Goal: Information Seeking & Learning: Compare options

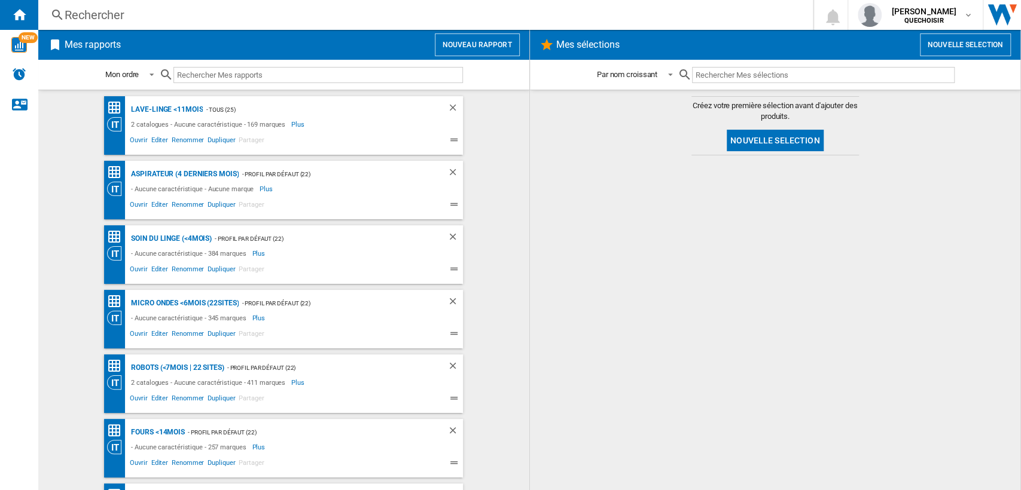
click at [252, 13] on div "Rechercher" at bounding box center [423, 15] width 717 height 17
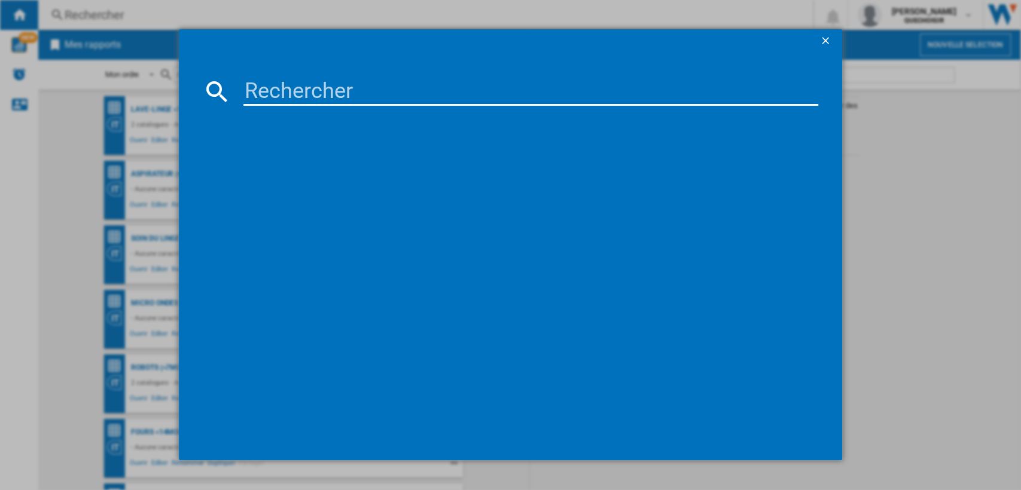
click at [291, 87] on input at bounding box center [530, 91] width 575 height 29
type input "dreame l40"
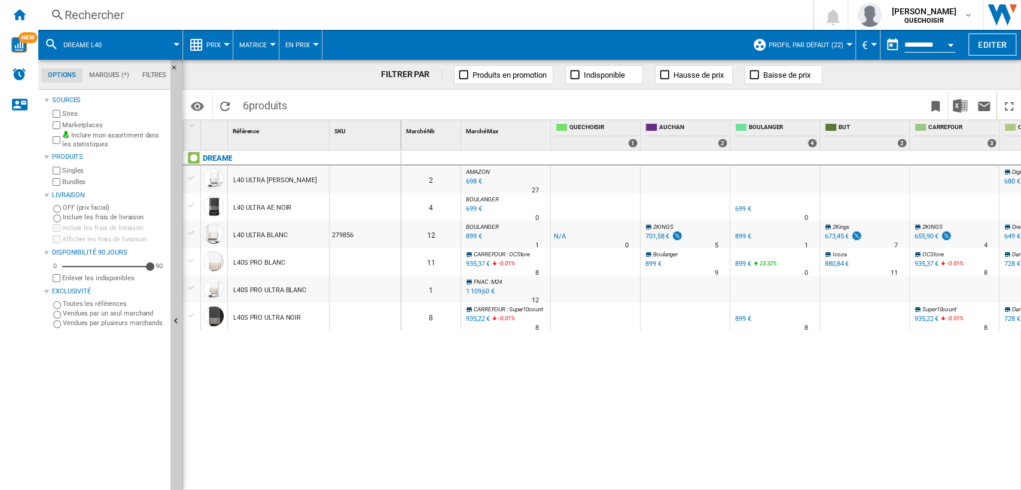
click at [90, 123] on label "Marketplaces" at bounding box center [113, 125] width 103 height 9
click at [77, 183] on label "Bundles" at bounding box center [113, 182] width 103 height 9
click at [248, 48] on span "Matrice" at bounding box center [253, 45] width 28 height 8
click at [246, 105] on span "Classement" at bounding box center [266, 102] width 49 height 11
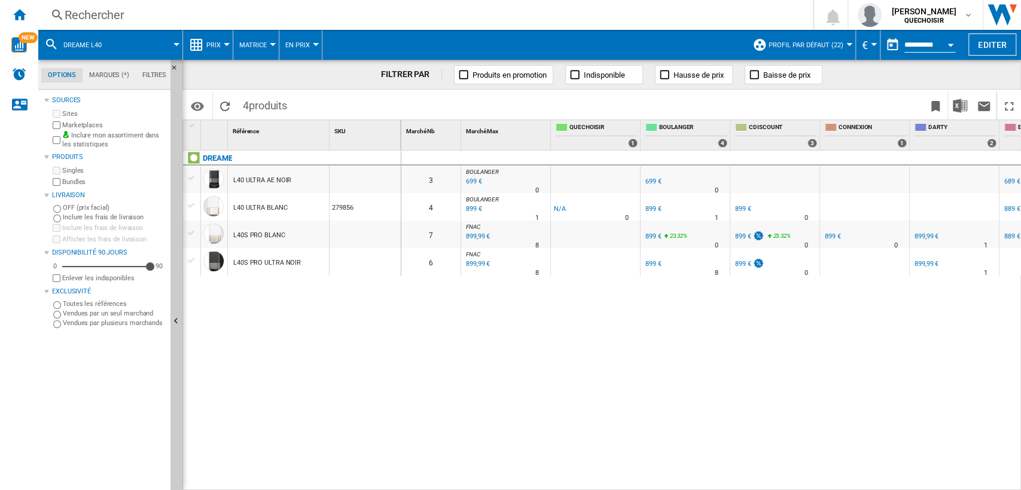
click at [269, 47] on button "Matrice" at bounding box center [255, 45] width 33 height 30
click at [272, 102] on span "Classement" at bounding box center [266, 102] width 49 height 11
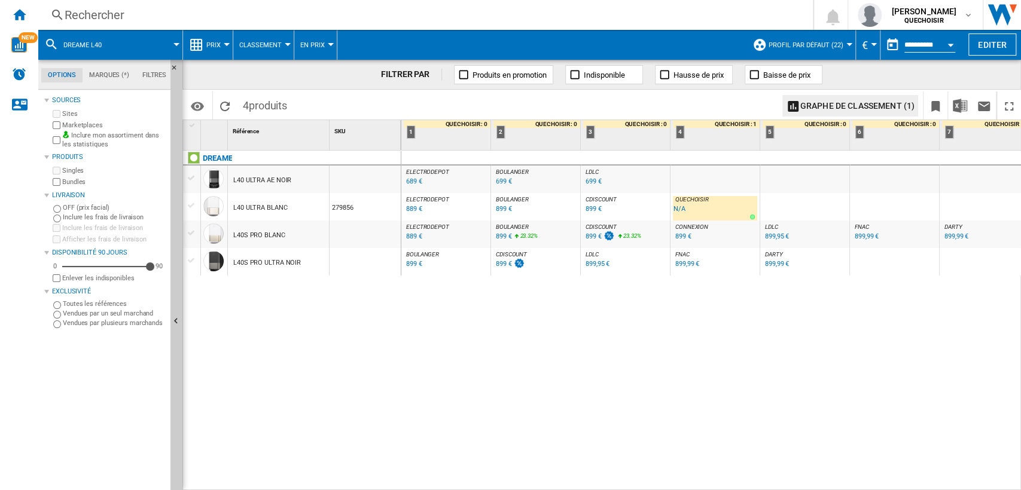
click at [322, 298] on div "DREAME L40 ULTRA AE NOIR L40 ULTRA BLANC 279856 L40S PRO BLANC L40S PRO ULTRA N…" at bounding box center [292, 318] width 218 height 334
click at [775, 266] on div "899,99 €" at bounding box center [777, 264] width 24 height 8
click at [411, 266] on div "899 €" at bounding box center [414, 264] width 16 height 8
click at [229, 235] on div "L40S PRO BLANC" at bounding box center [278, 235] width 101 height 28
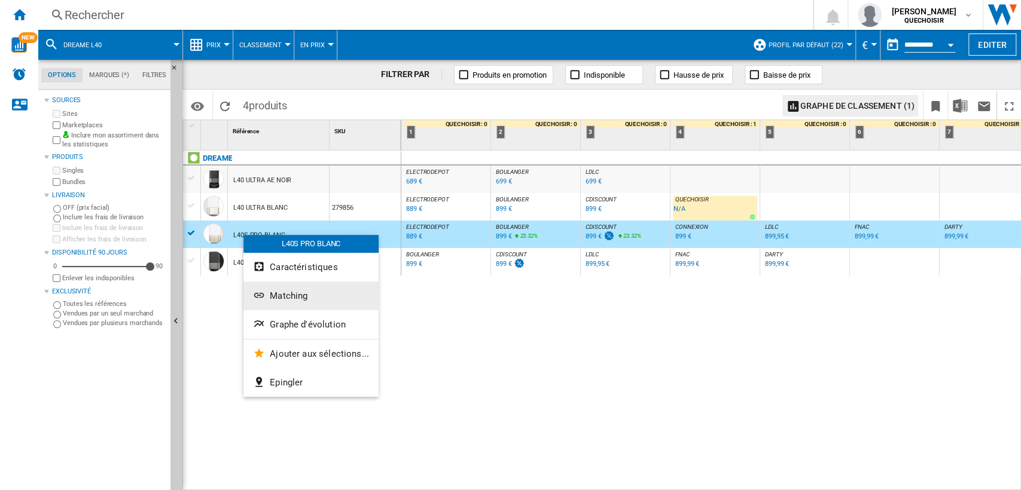
click at [283, 309] on button "Matching" at bounding box center [310, 296] width 135 height 29
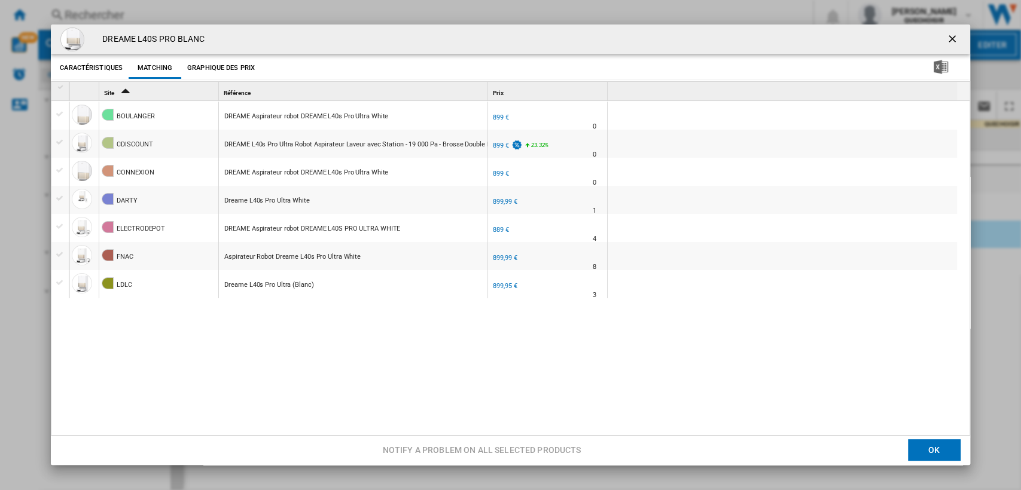
click at [294, 350] on div "[PERSON_NAME] DREAME Aspirateur robot DREAME L40s Pro Ultra White FR [PERSON_NA…" at bounding box center [516, 269] width 894 height 337
drag, startPoint x: 946, startPoint y: 35, endPoint x: 366, endPoint y: 252, distance: 619.4
click at [947, 35] on ng-md-icon "getI18NText('BUTTONS.CLOSE_DIALOG')" at bounding box center [953, 40] width 14 height 14
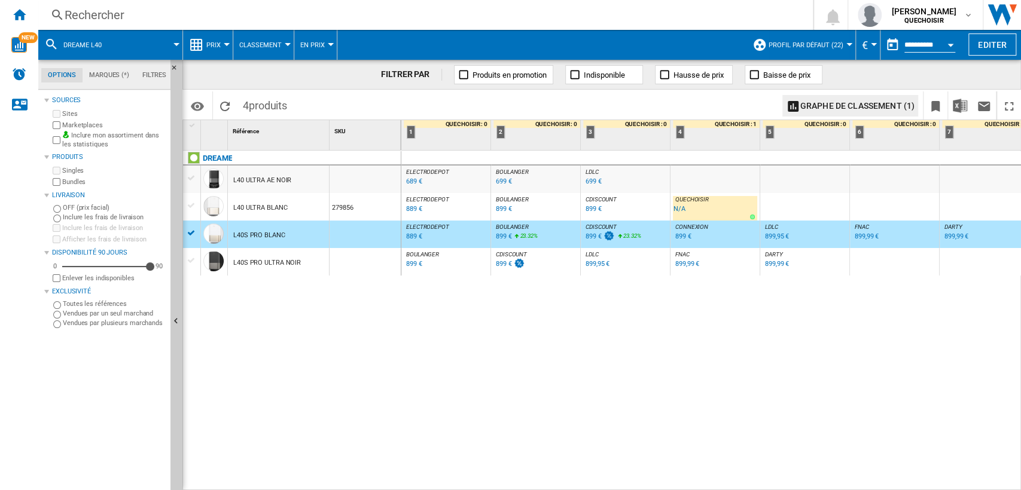
click at [254, 234] on div "L40S PRO BLANC" at bounding box center [259, 236] width 52 height 28
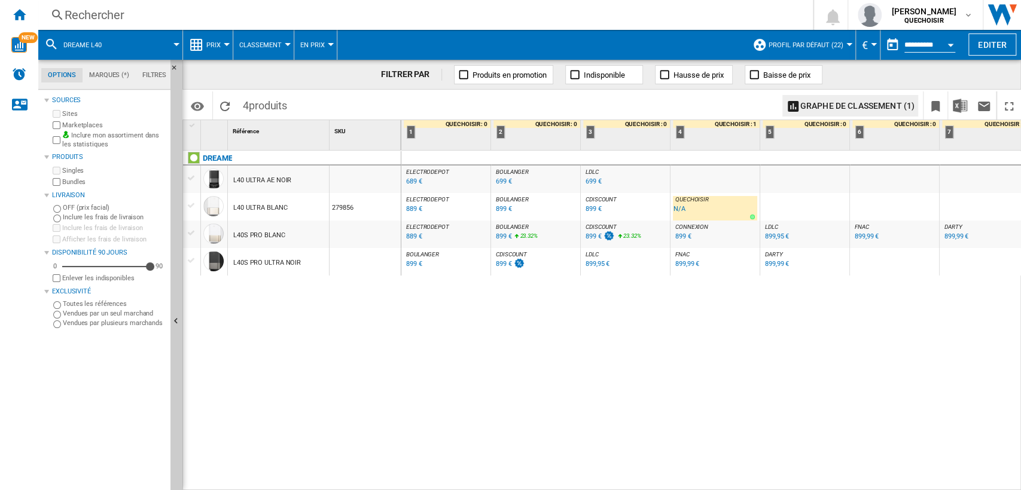
click at [256, 209] on div "L40 ULTRA BLANC" at bounding box center [260, 208] width 54 height 28
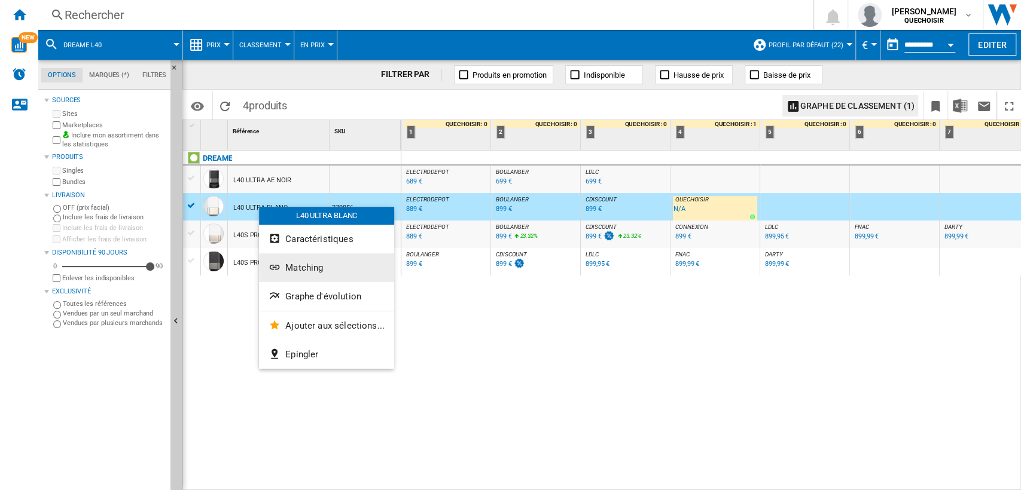
click at [324, 269] on button "Matching" at bounding box center [326, 268] width 135 height 29
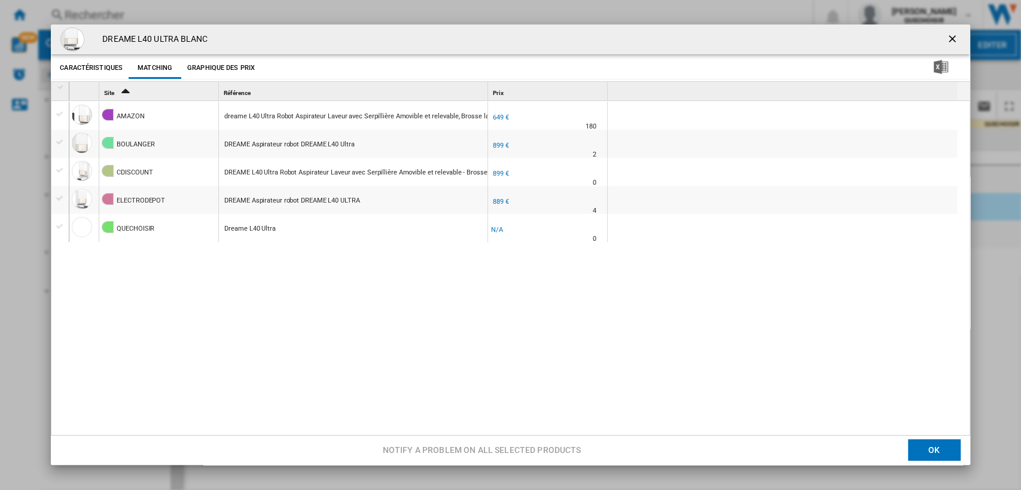
click at [334, 279] on div "AMAZON dreame L40 Ultra Robot Aspirateur Laveur avec Serpillière Amovible et re…" at bounding box center [516, 269] width 894 height 337
drag, startPoint x: 487, startPoint y: 89, endPoint x: 602, endPoint y: 95, distance: 115.0
click at [602, 94] on div "1 Site 2 Référence 1 Prix 1 1" at bounding box center [512, 91] width 887 height 19
click at [950, 39] on ng-md-icon "getI18NText('BUTTONS.CLOSE_DIALOG')" at bounding box center [953, 40] width 14 height 14
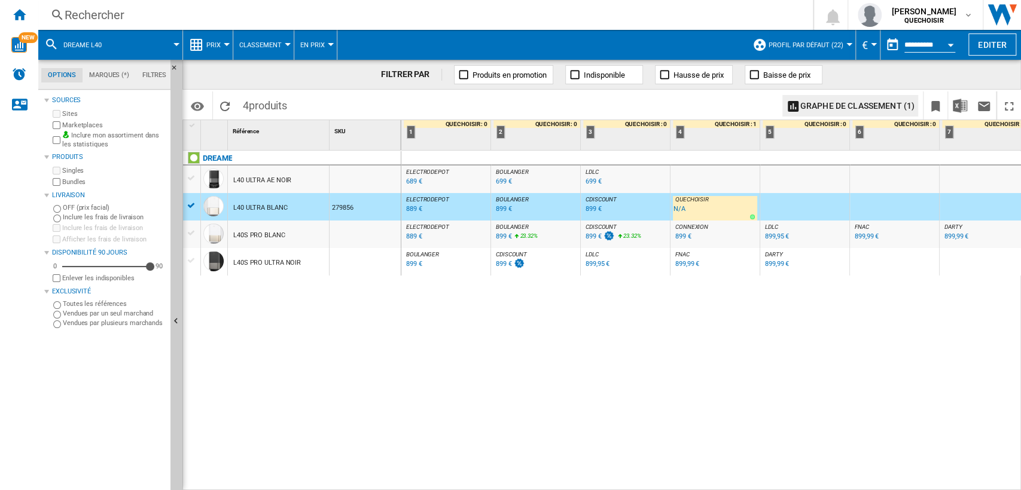
click at [194, 203] on div at bounding box center [191, 205] width 13 height 11
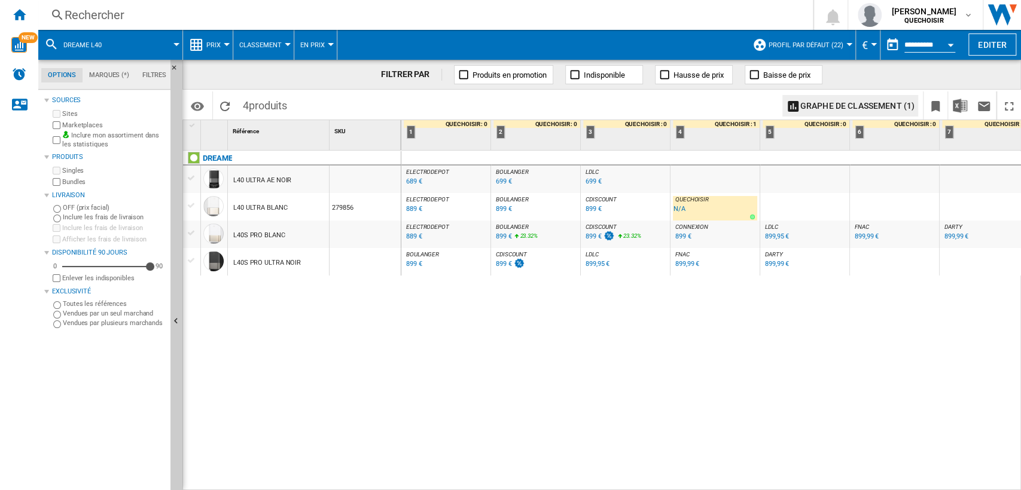
click at [269, 205] on div "L40 ULTRA BLANC" at bounding box center [260, 208] width 54 height 28
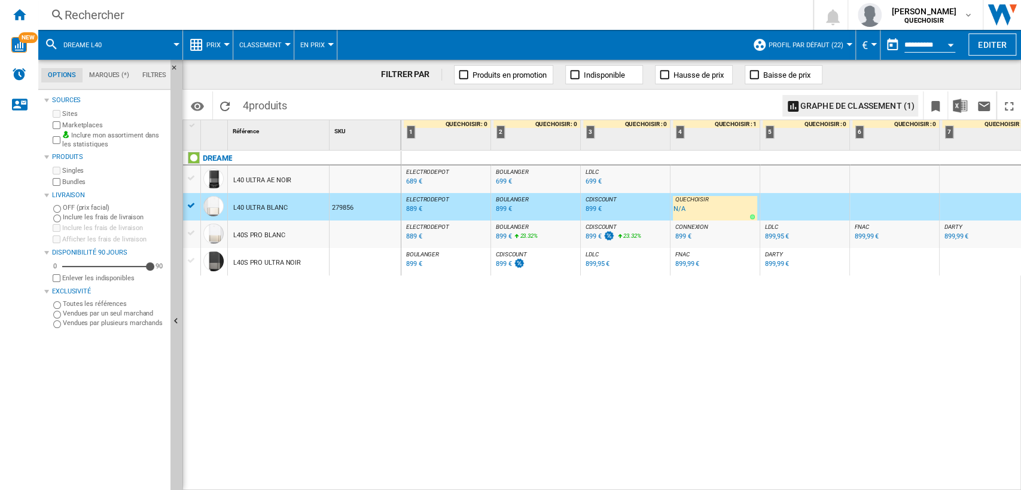
click at [254, 211] on div "L40 ULTRA BLANC" at bounding box center [260, 208] width 54 height 28
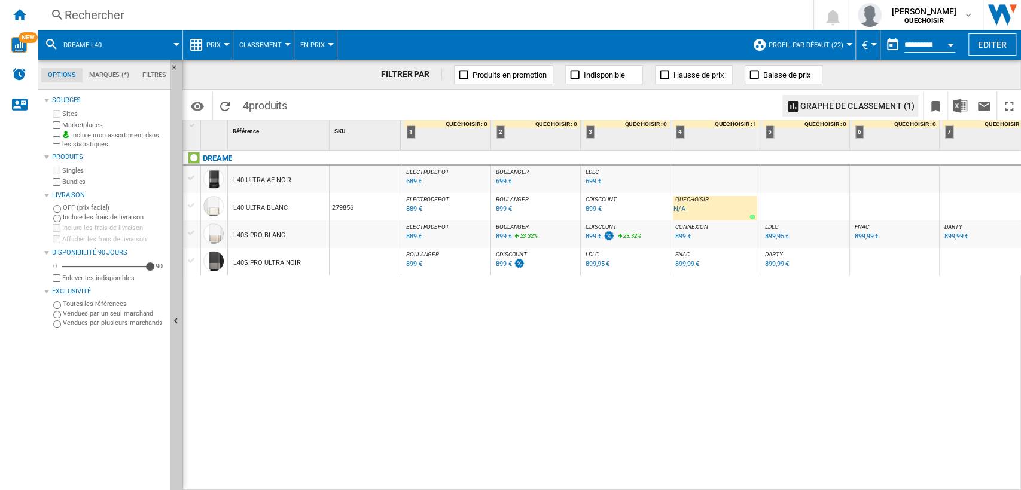
click at [264, 181] on div "L40 ULTRA AE NOIR" at bounding box center [262, 181] width 58 height 28
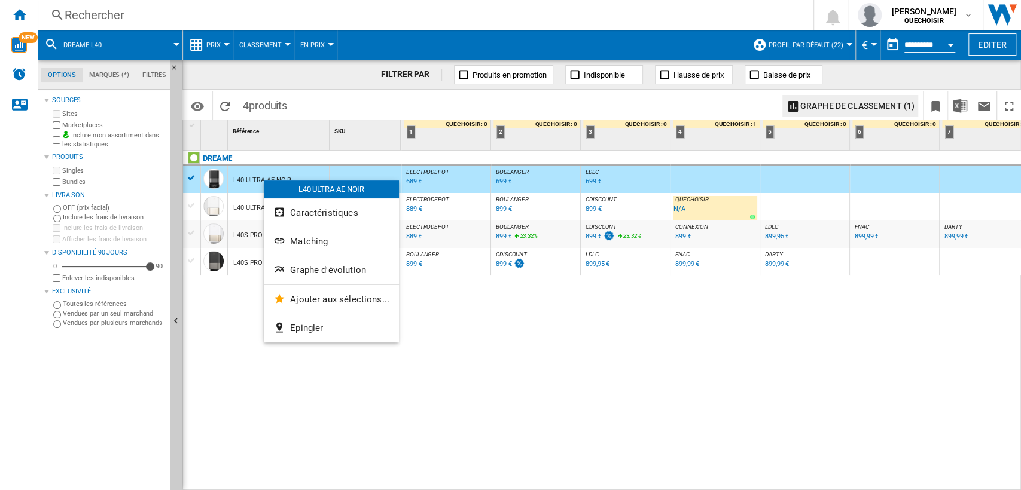
click at [315, 246] on button "Matching" at bounding box center [331, 241] width 135 height 29
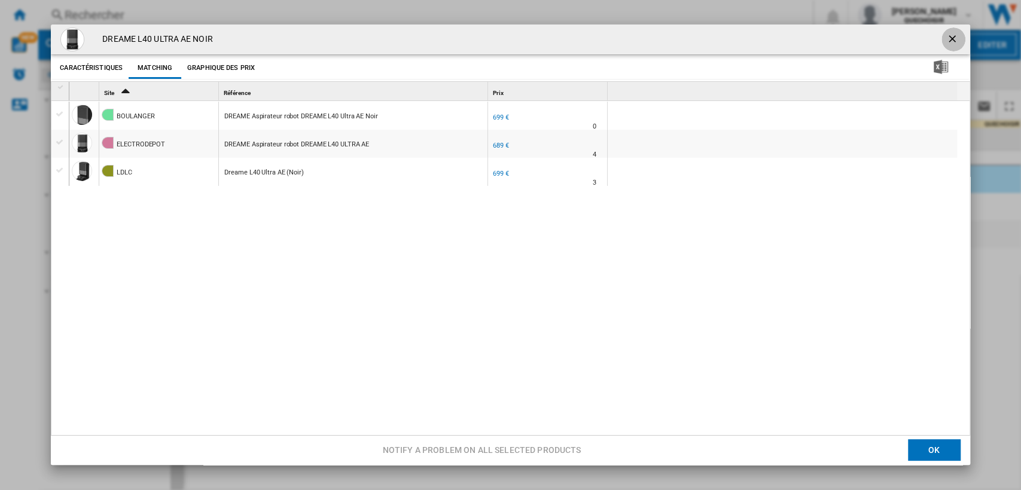
click at [946, 39] on ng-md-icon "getI18NText('BUTTONS.CLOSE_DIALOG')" at bounding box center [953, 40] width 14 height 14
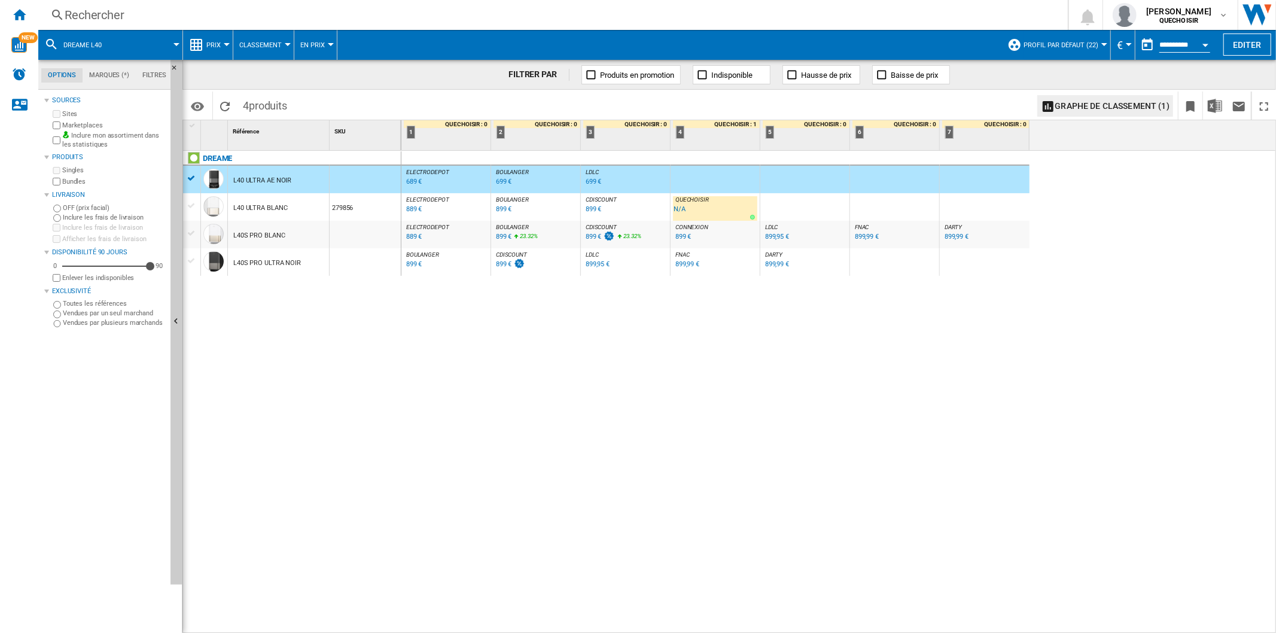
click at [426, 468] on div "ELECTRODEPOT : FR ELECTRODEPOT -1.0 % 689 € % N/A ELECTRODEPOT : FR ELECTRODEPO…" at bounding box center [838, 392] width 875 height 483
click at [1020, 48] on span "Profil par défaut (22)" at bounding box center [1060, 45] width 75 height 8
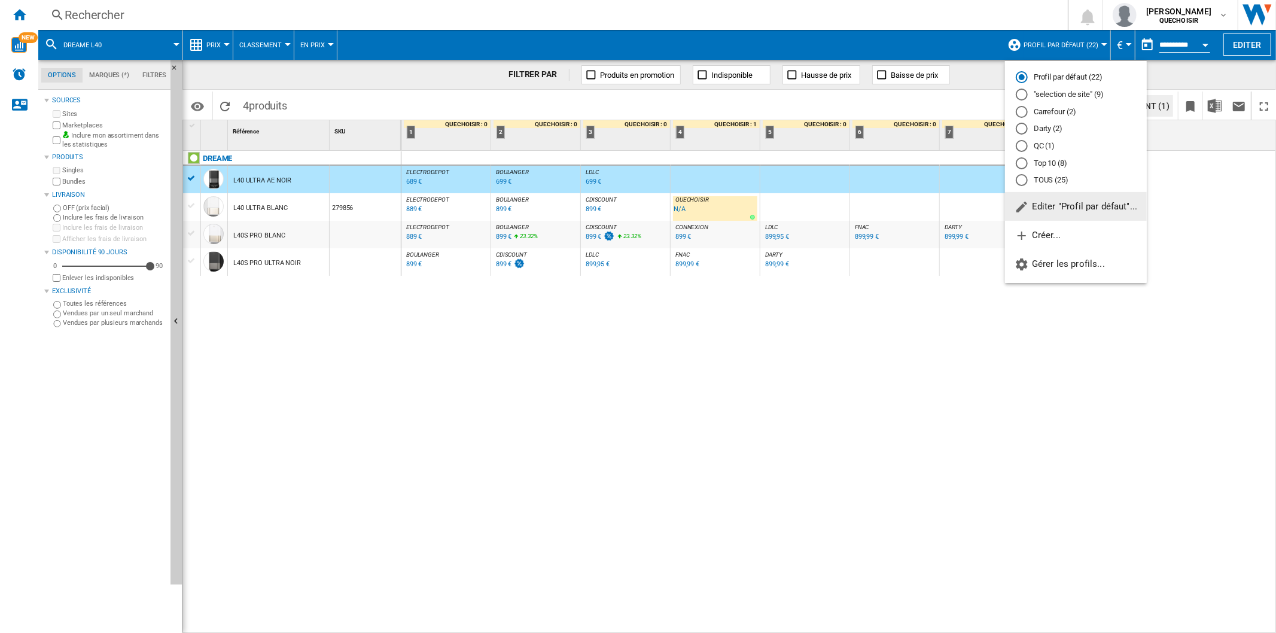
drag, startPoint x: 1035, startPoint y: 185, endPoint x: 987, endPoint y: 234, distance: 67.7
click at [1020, 184] on md-radio-button "TOUS (25)" at bounding box center [1075, 180] width 120 height 11
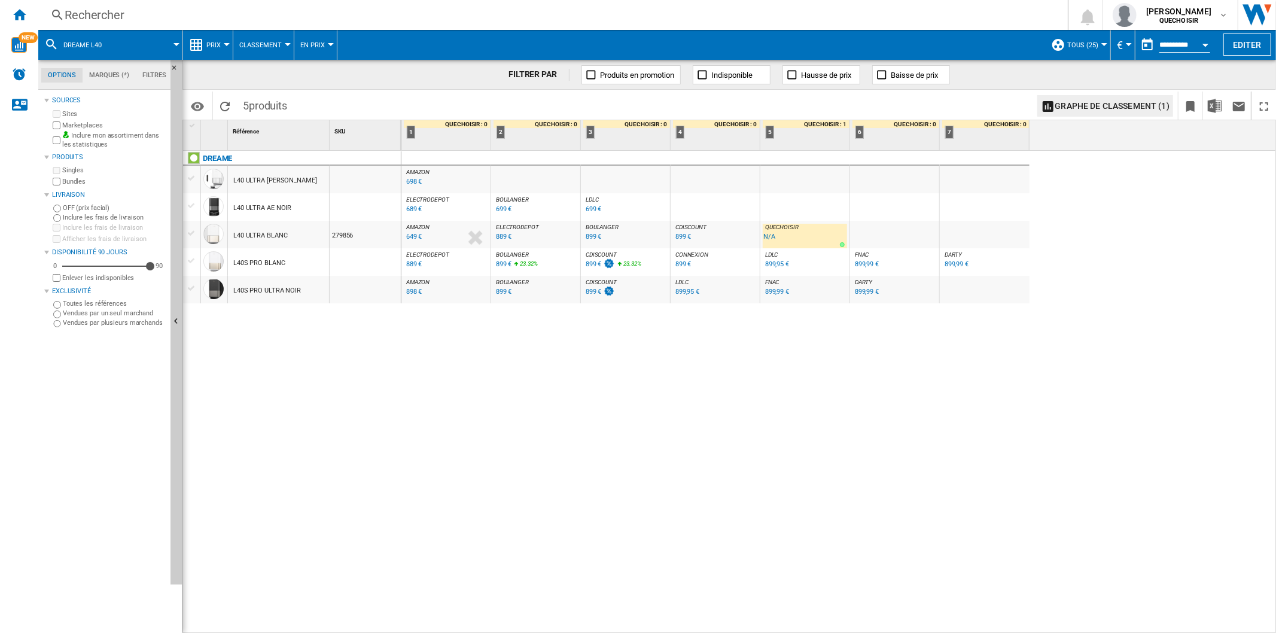
click at [278, 291] on div "L40S PRO ULTRA NOIR" at bounding box center [267, 291] width 68 height 28
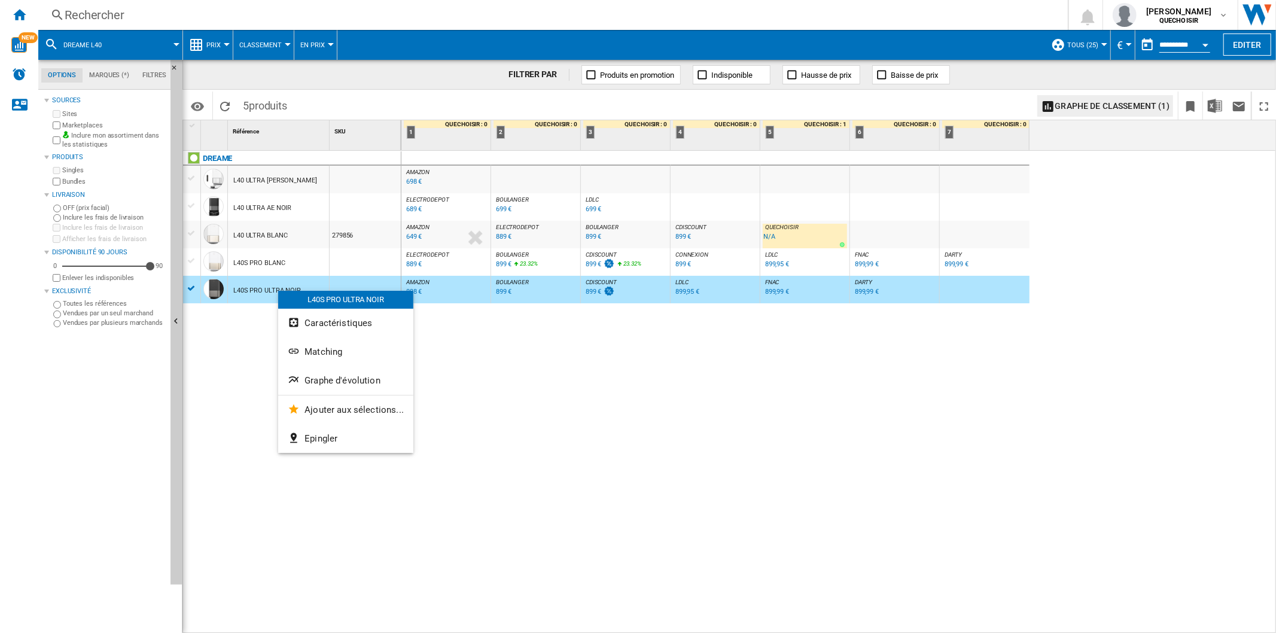
click at [328, 352] on span "Matching" at bounding box center [323, 351] width 38 height 11
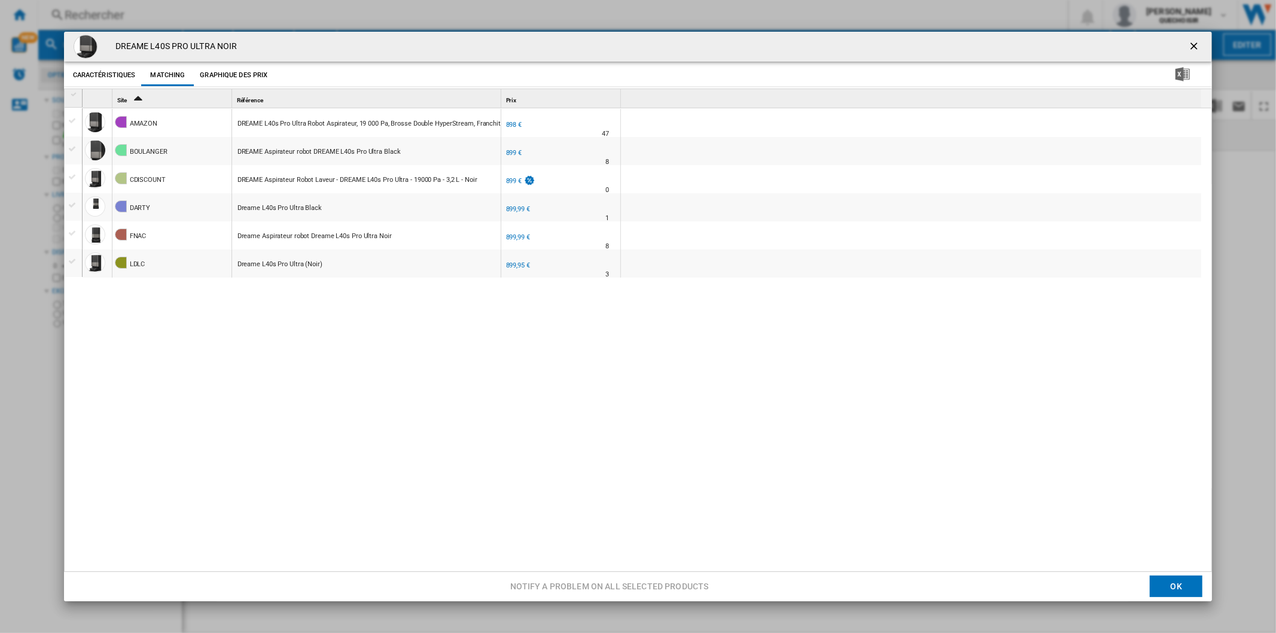
click at [1020, 40] on ng-md-icon "getI18NText('BUTTONS.CLOSE_DIALOG')" at bounding box center [1195, 47] width 14 height 14
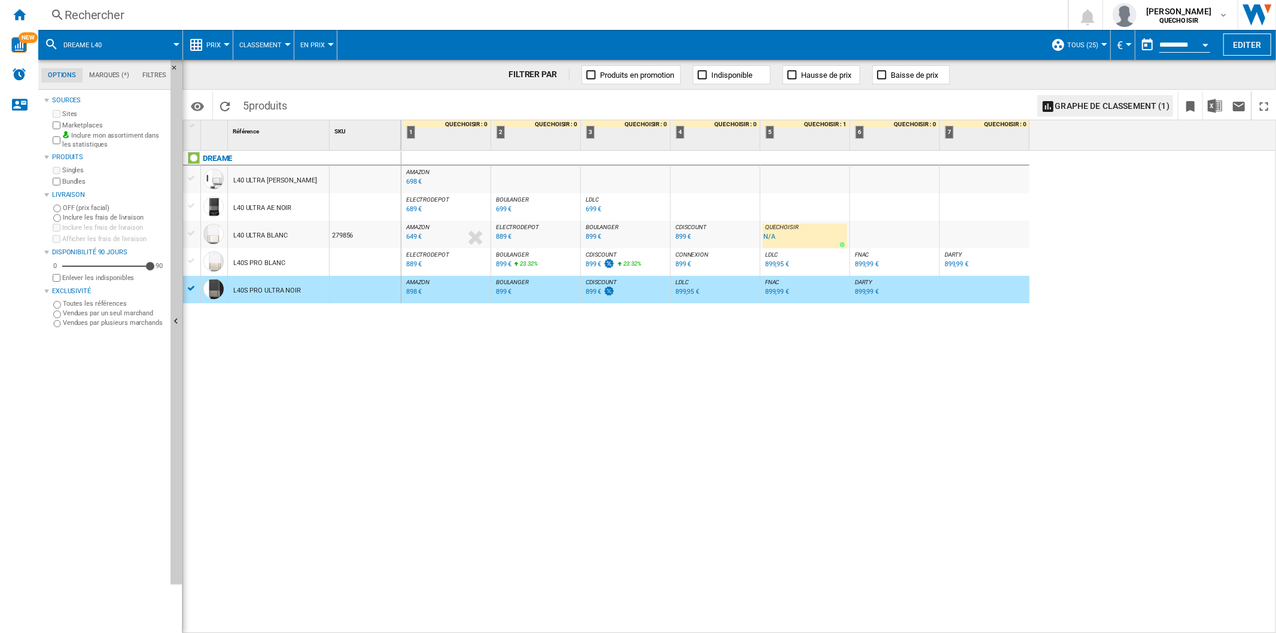
click at [255, 16] on div "Rechercher" at bounding box center [551, 15] width 972 height 17
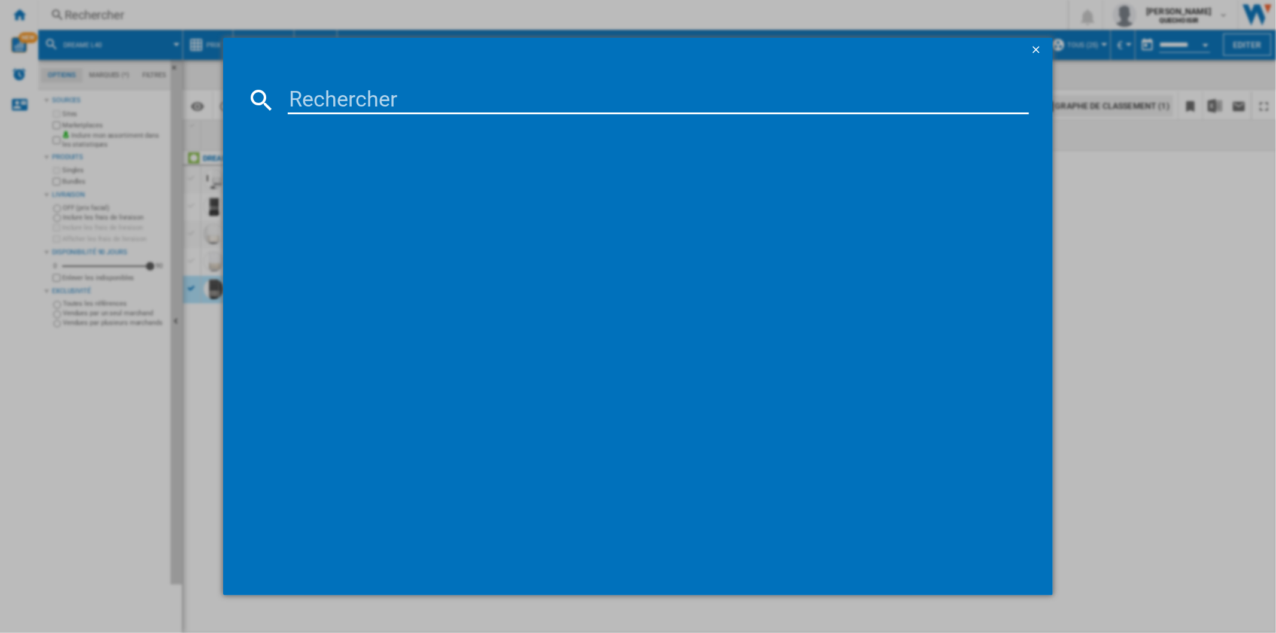
paste input "xiaomi"
type input "xiaomi"
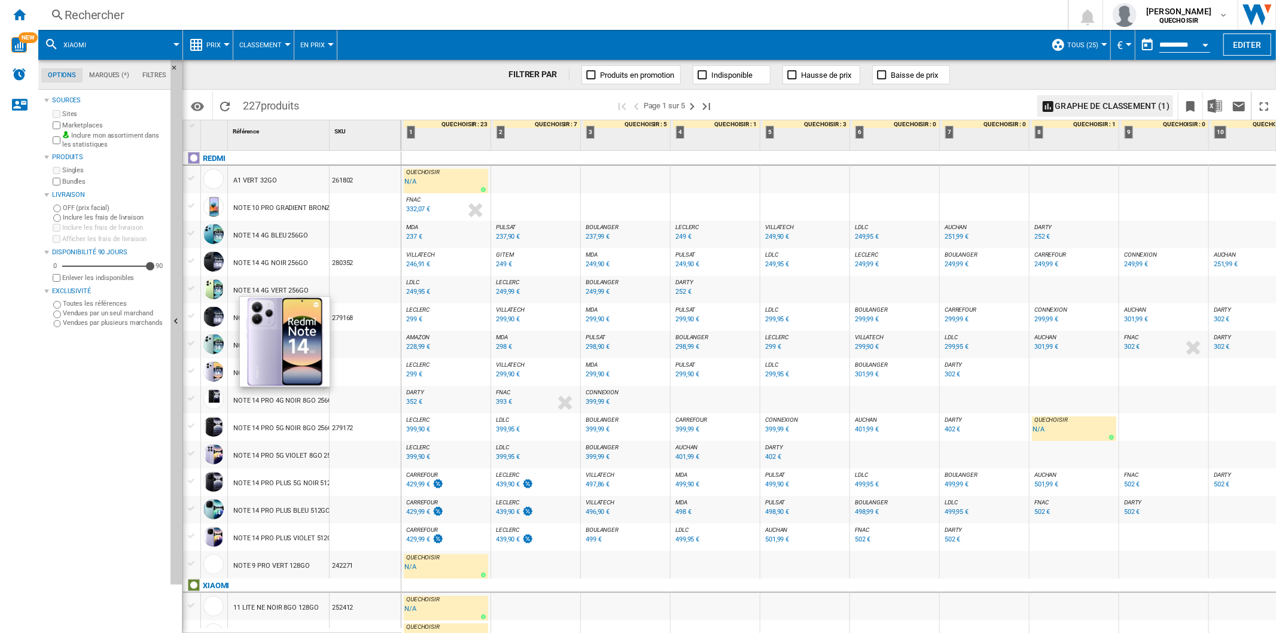
scroll to position [199, 0]
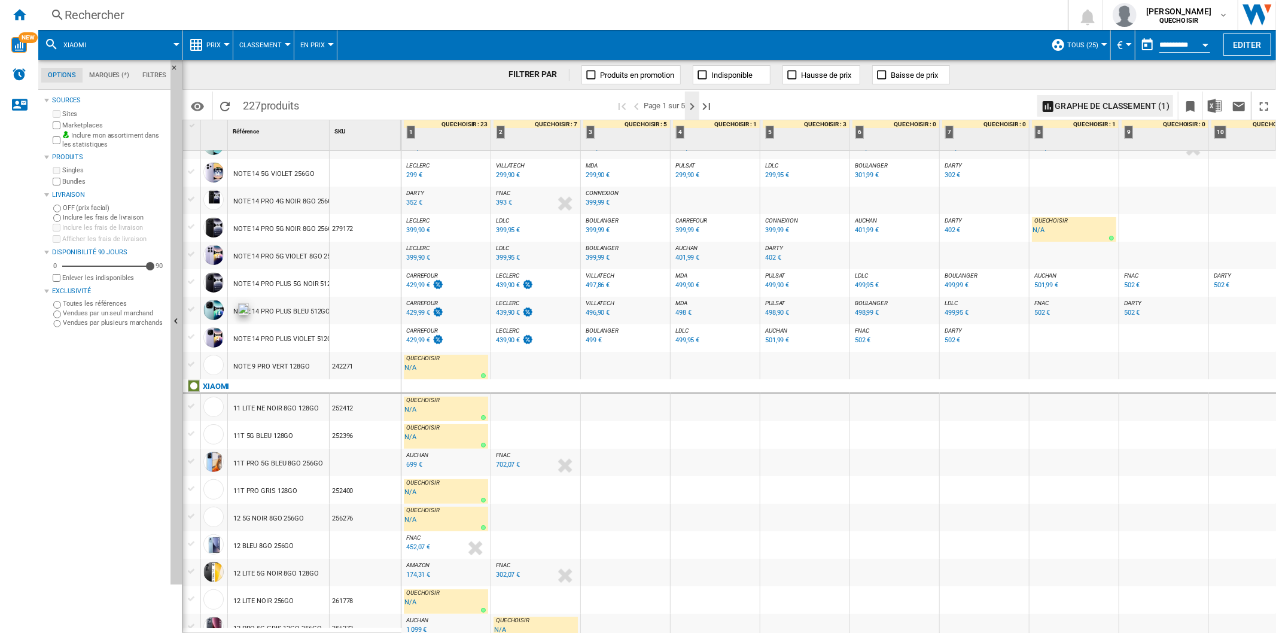
click at [691, 108] on ng-md-icon "Page suivante" at bounding box center [692, 106] width 14 height 14
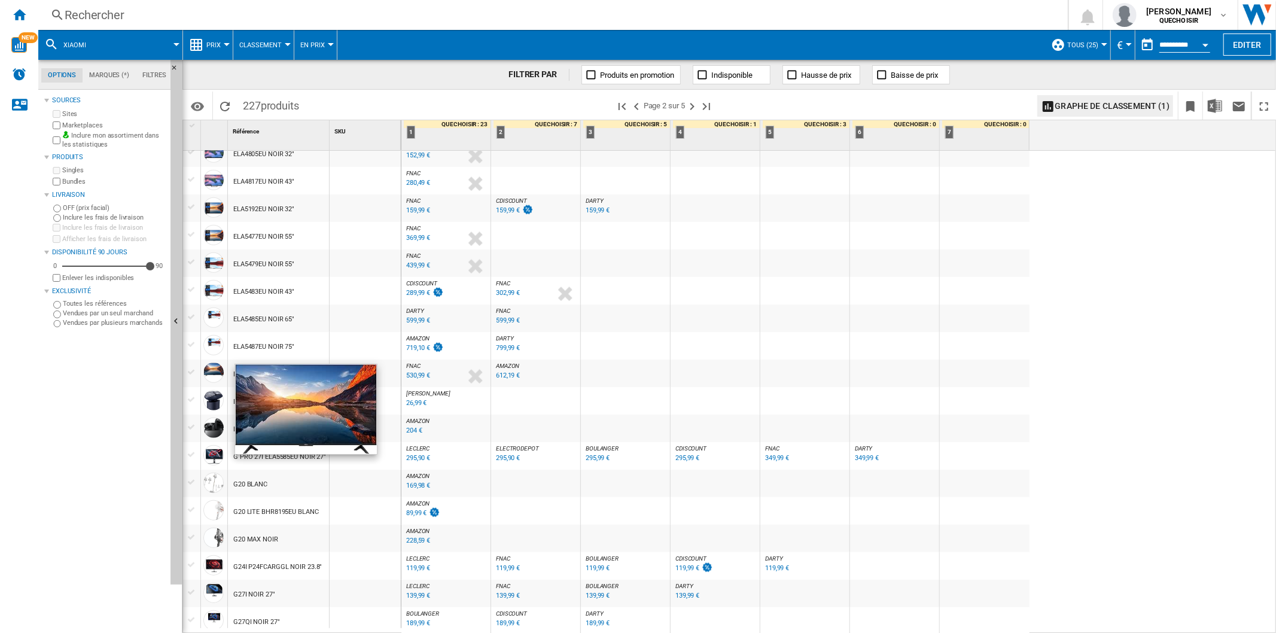
scroll to position [910, 0]
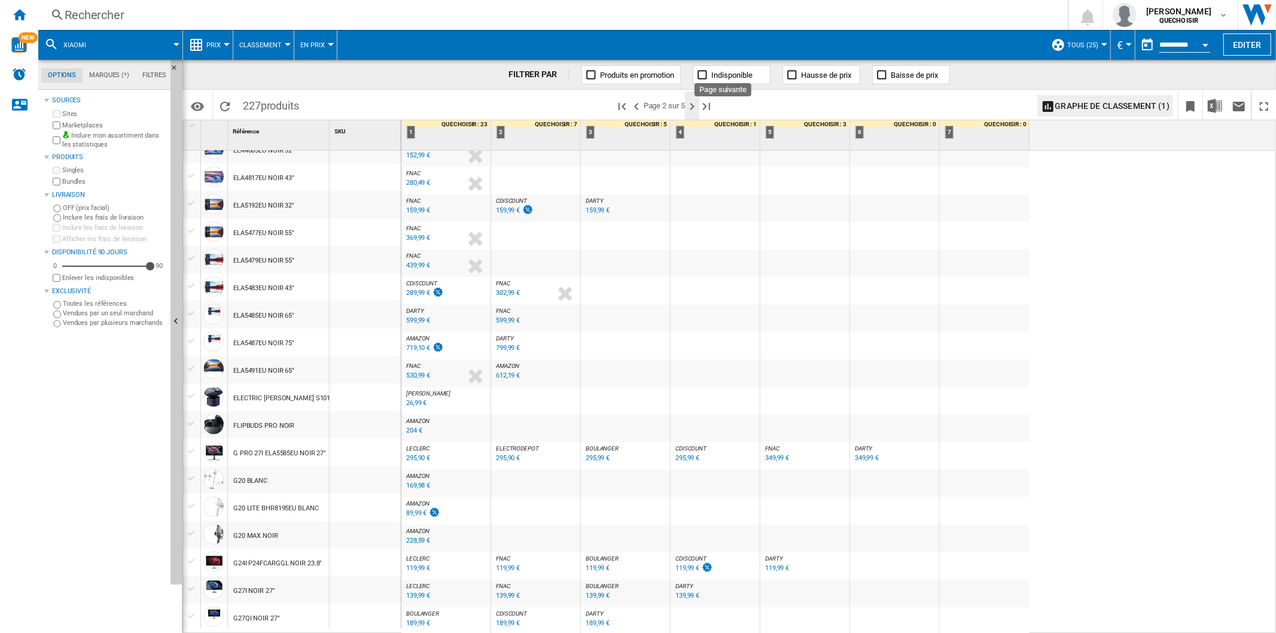
click at [694, 100] on ng-md-icon "Page suivante" at bounding box center [692, 106] width 14 height 14
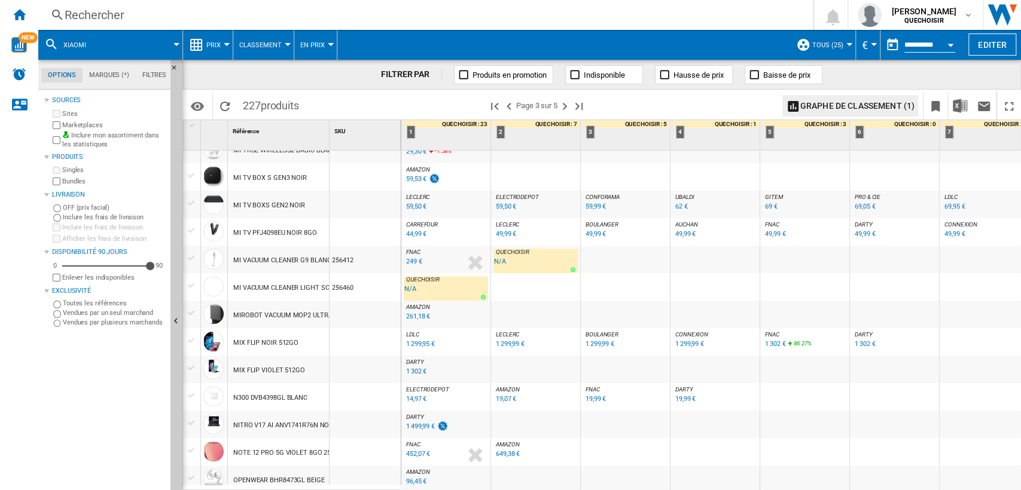
scroll to position [910, 0]
